Goal: Task Accomplishment & Management: Manage account settings

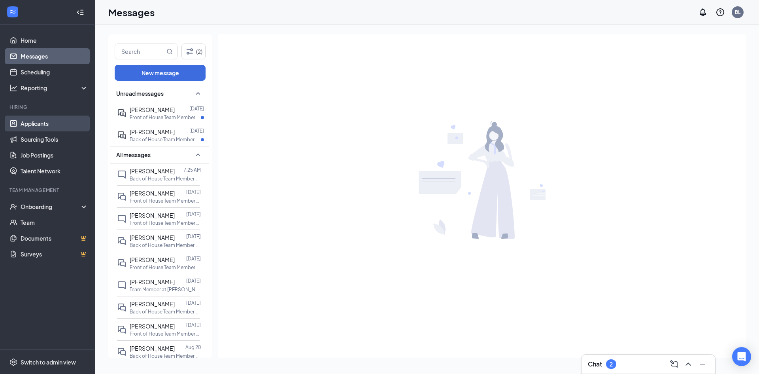
click at [38, 127] on link "Applicants" at bounding box center [55, 123] width 68 height 16
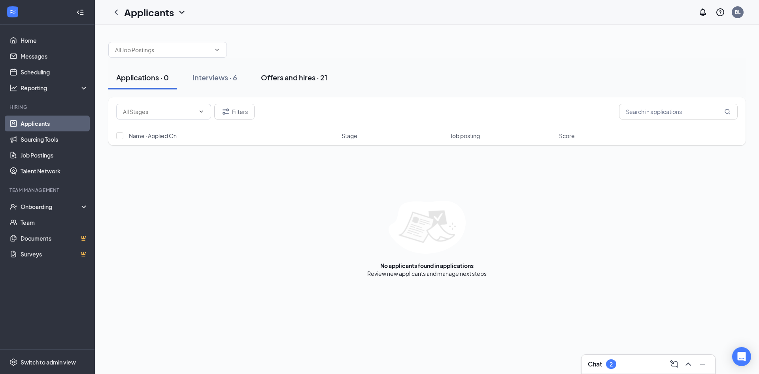
click at [312, 82] on button "Offers and hires · 21" at bounding box center [294, 78] width 82 height 24
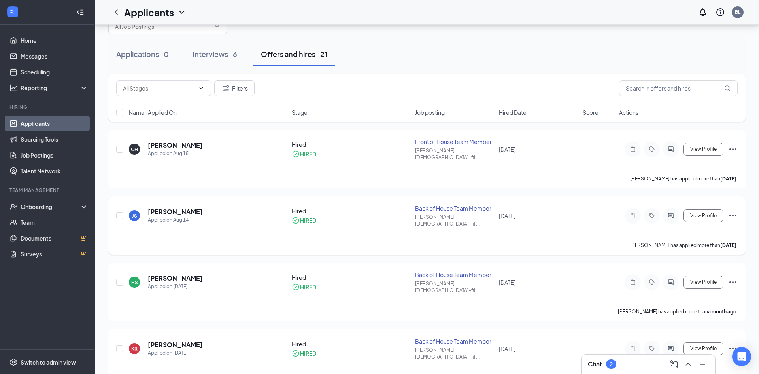
scroll to position [22, 0]
click at [226, 61] on button "Interviews · 6" at bounding box center [215, 56] width 61 height 24
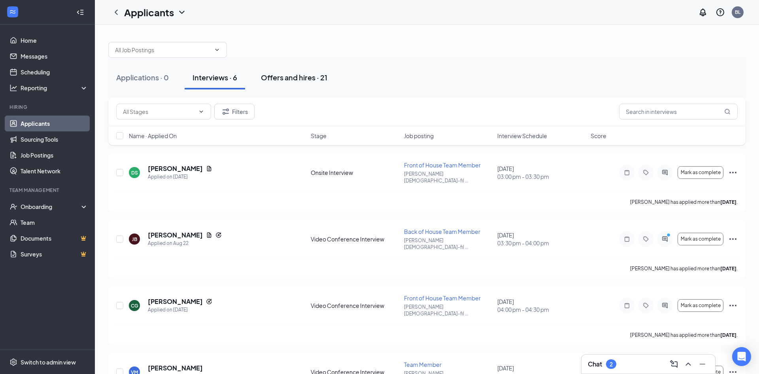
click at [314, 80] on div "Offers and hires · 21" at bounding box center [294, 77] width 66 height 10
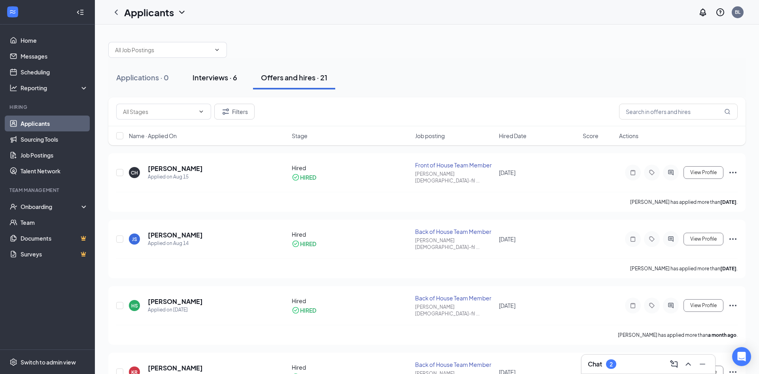
click at [218, 79] on div "Interviews · 6" at bounding box center [215, 77] width 45 height 10
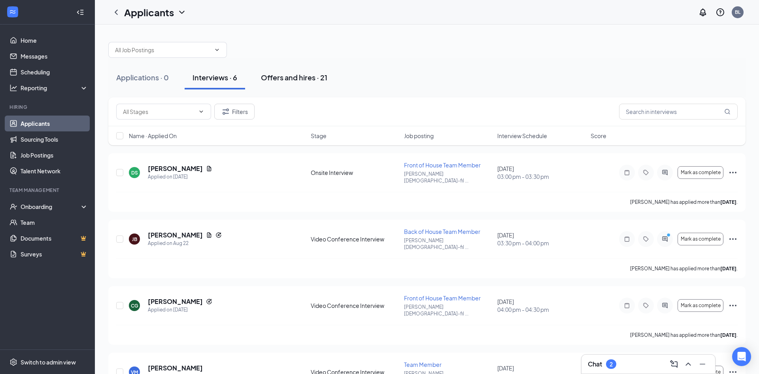
click at [278, 83] on button "Offers and hires · 21" at bounding box center [294, 78] width 82 height 24
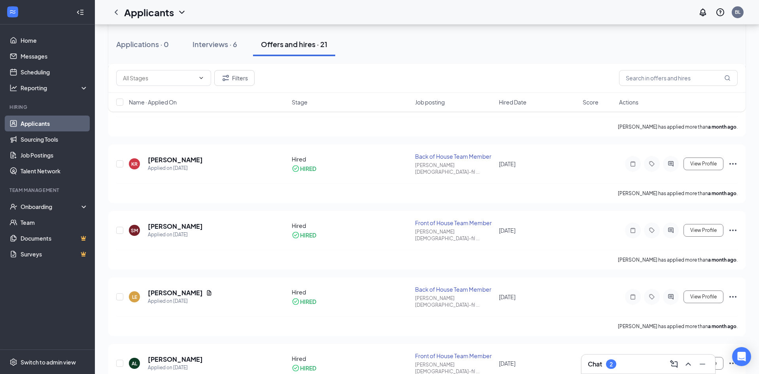
scroll to position [209, 0]
